Goal: Understand process/instructions: Learn how to perform a task or action

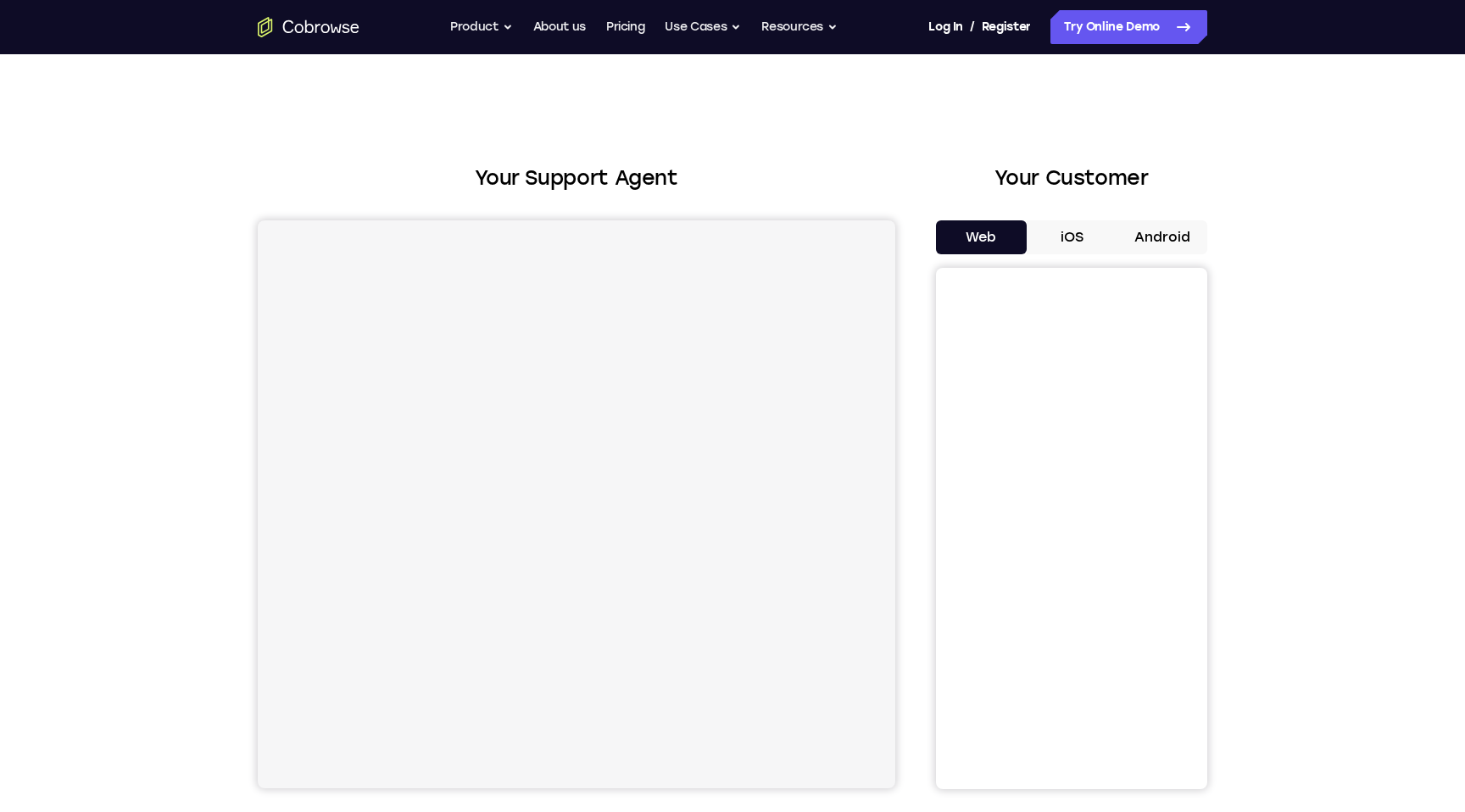
click at [1054, 234] on button "iOS" at bounding box center [1072, 237] width 91 height 34
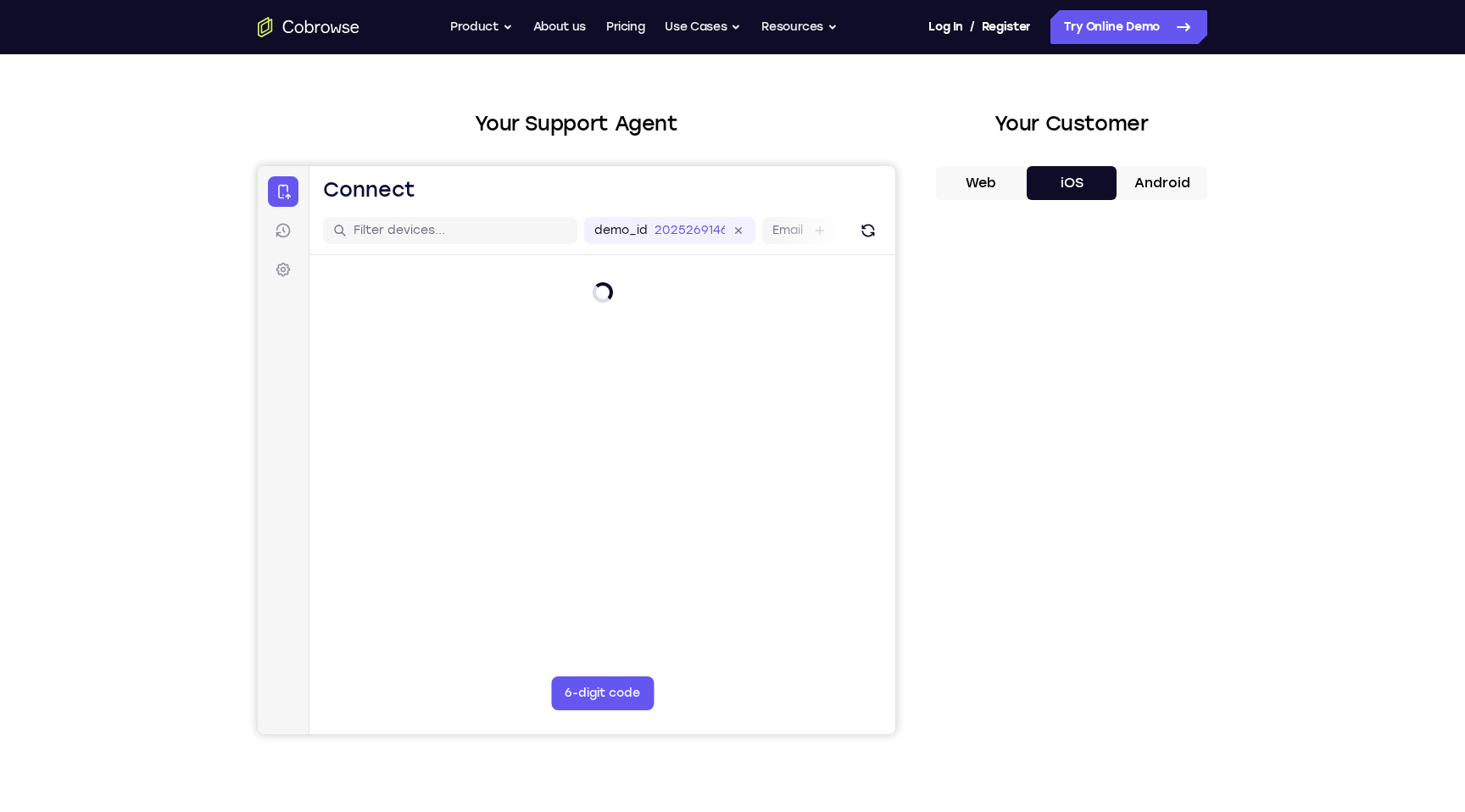
scroll to position [68, 0]
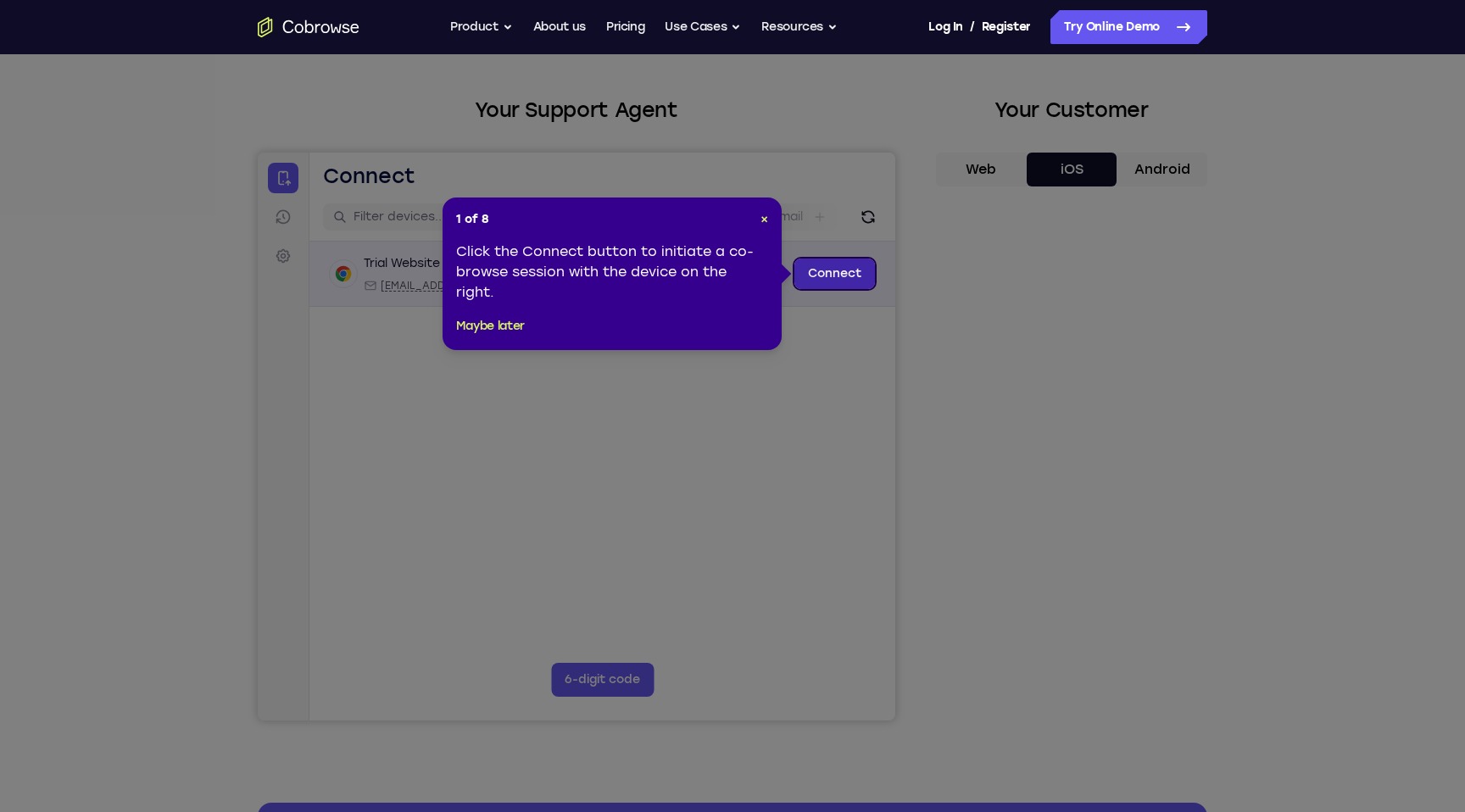
click at [830, 277] on link "Connect" at bounding box center [834, 274] width 81 height 31
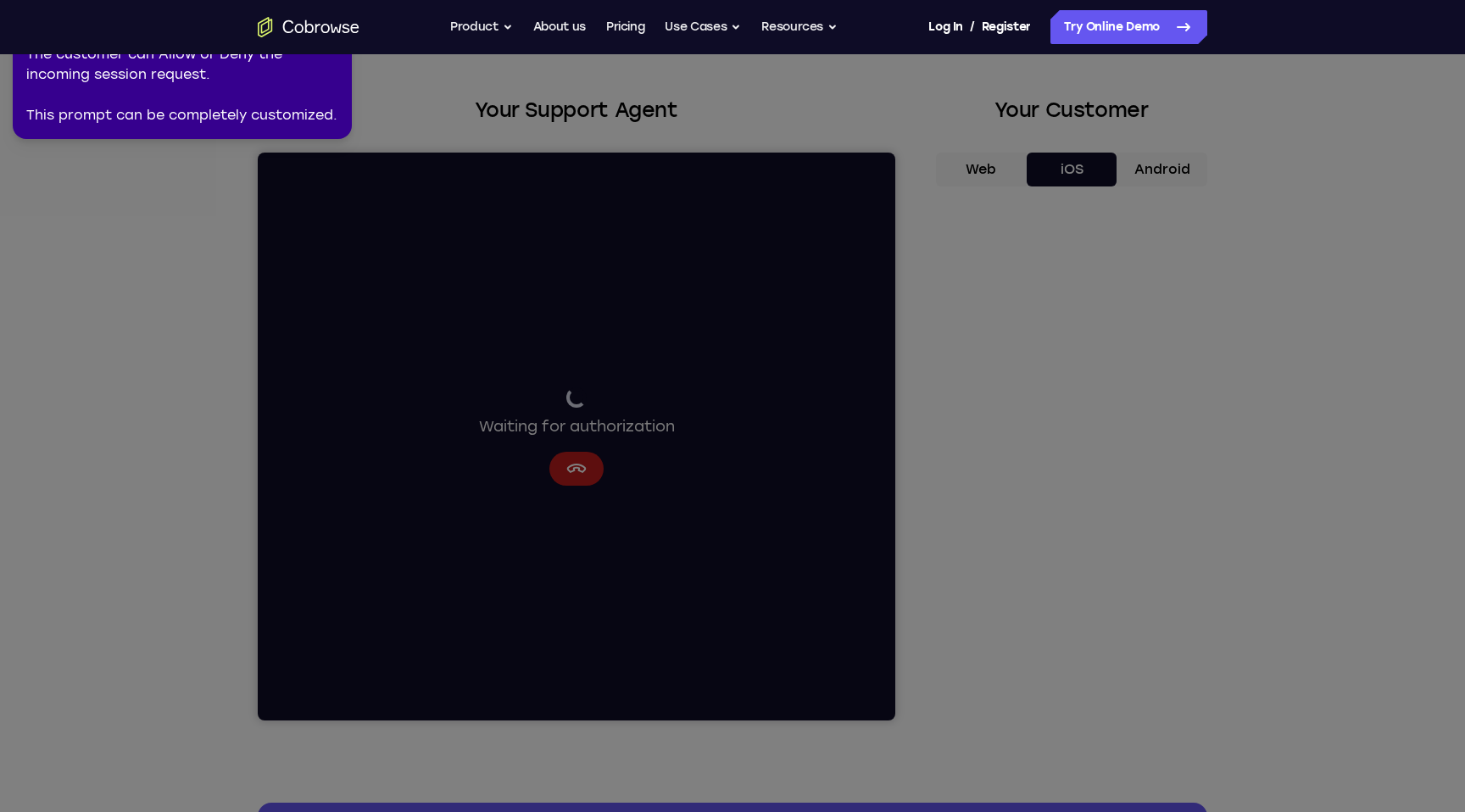
click at [393, 232] on icon at bounding box center [729, 403] width 1471 height 818
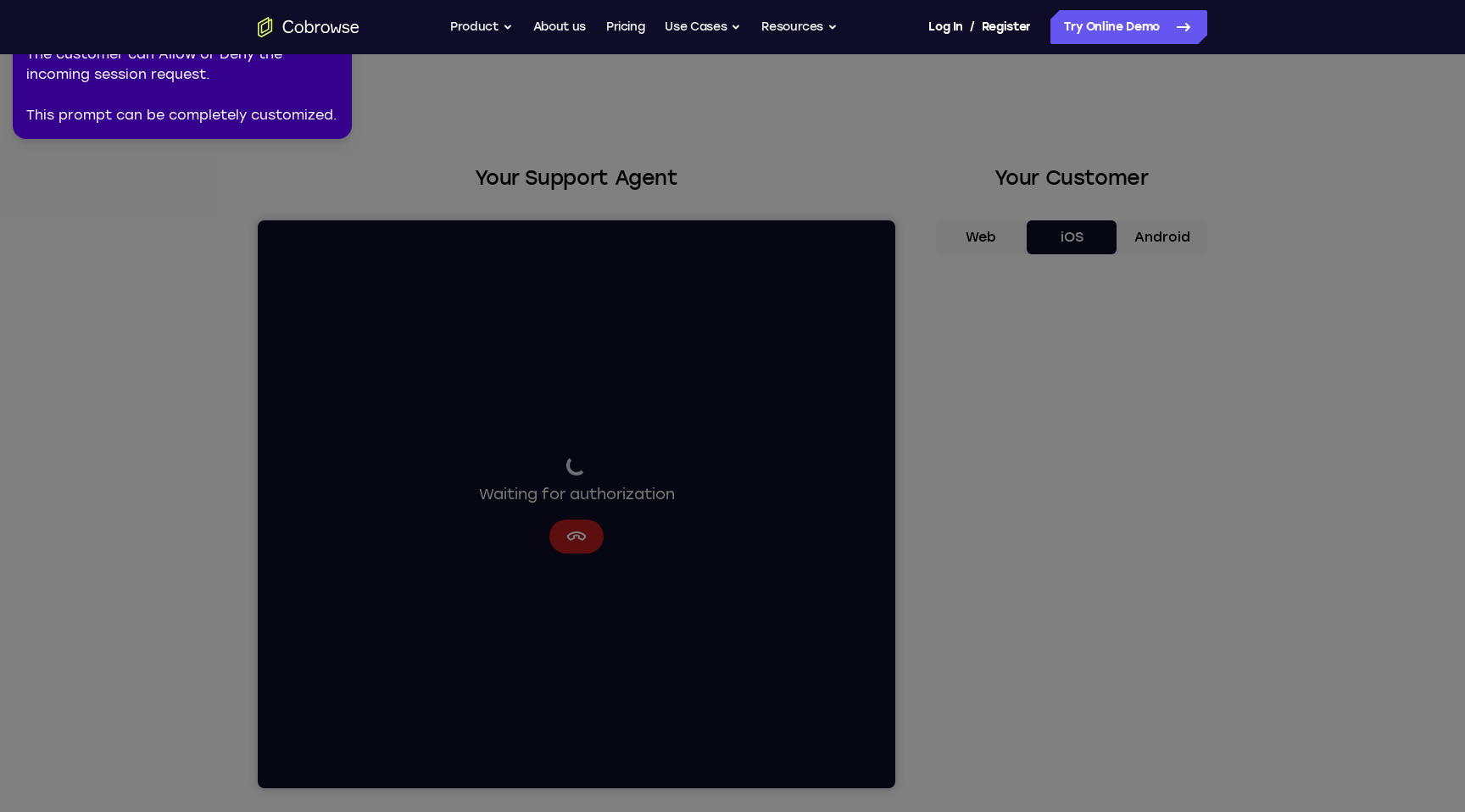
click at [341, 134] on div "2 of 8 × The customer can Allow or Deny the incoming session request. This prom…" at bounding box center [182, 69] width 339 height 139
click at [990, 526] on icon at bounding box center [729, 403] width 1471 height 818
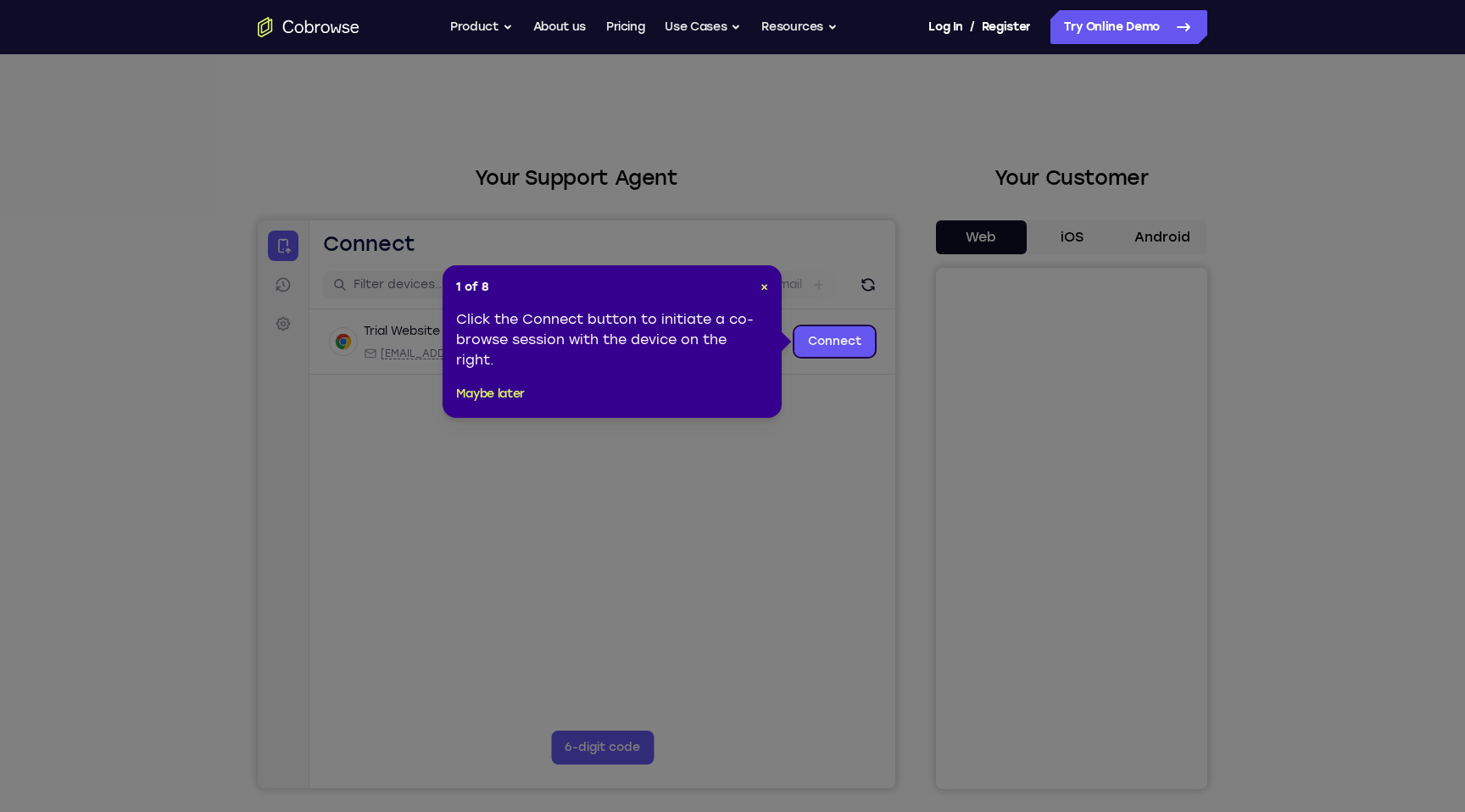
click at [601, 562] on icon at bounding box center [732, 406] width 1465 height 812
click at [768, 293] on div "1 of 8 × Click the Connect button to initiate a co-browse session with the devi…" at bounding box center [613, 341] width 339 height 152
click at [766, 286] on span "×" at bounding box center [764, 287] width 7 height 15
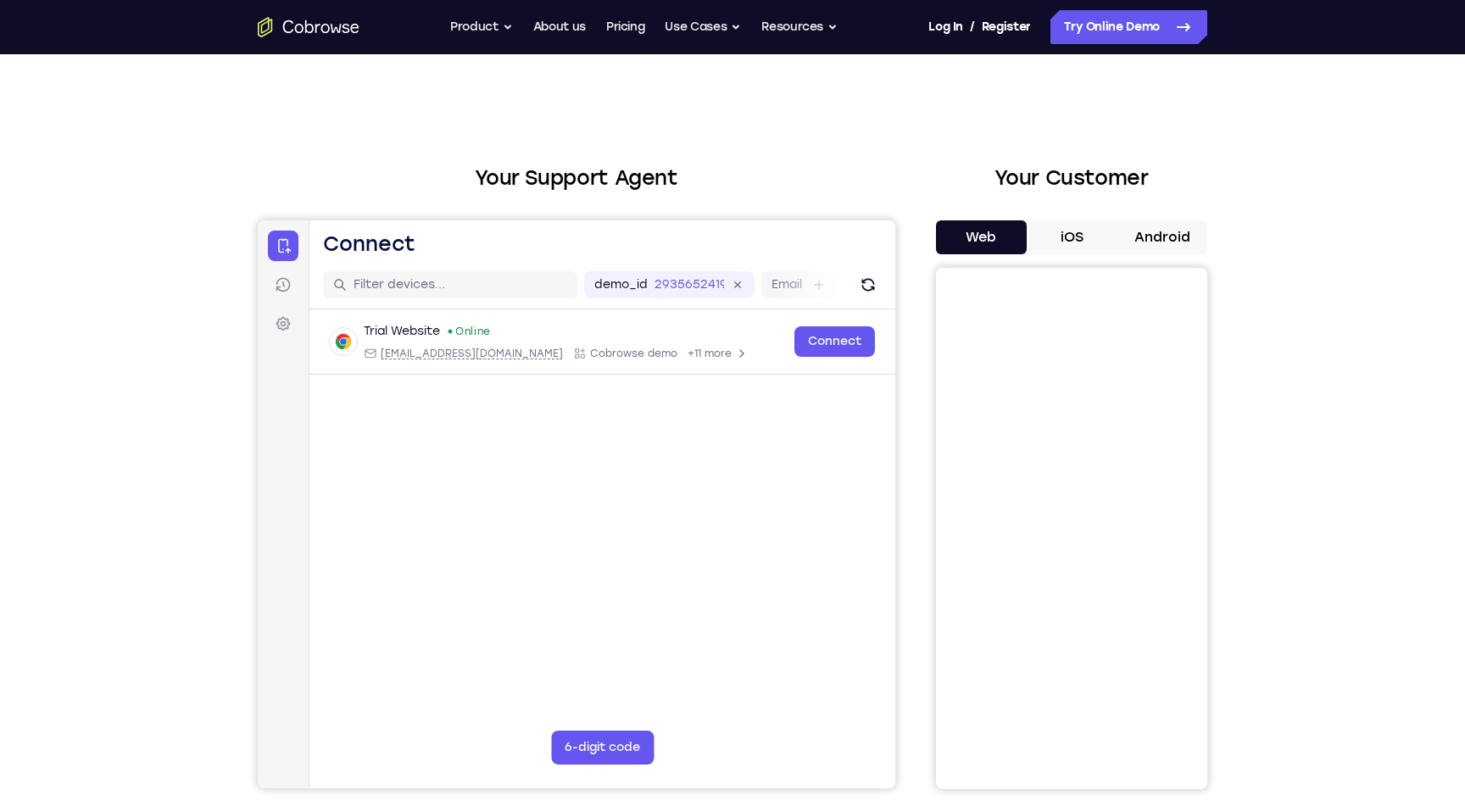
click at [1086, 249] on button "iOS" at bounding box center [1072, 237] width 91 height 34
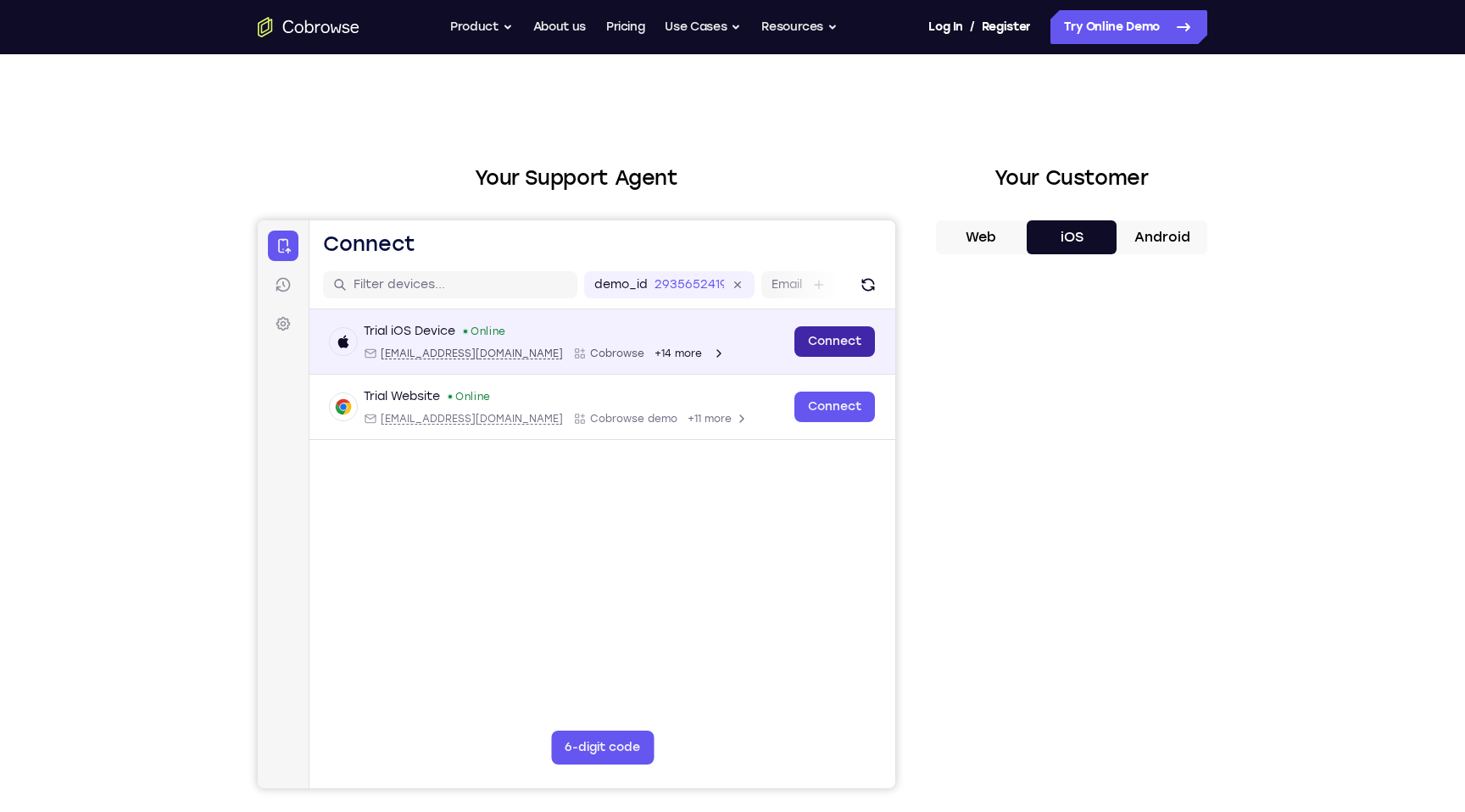
click at [845, 346] on link "Connect" at bounding box center [834, 342] width 81 height 31
